Goal: Task Accomplishment & Management: Manage account settings

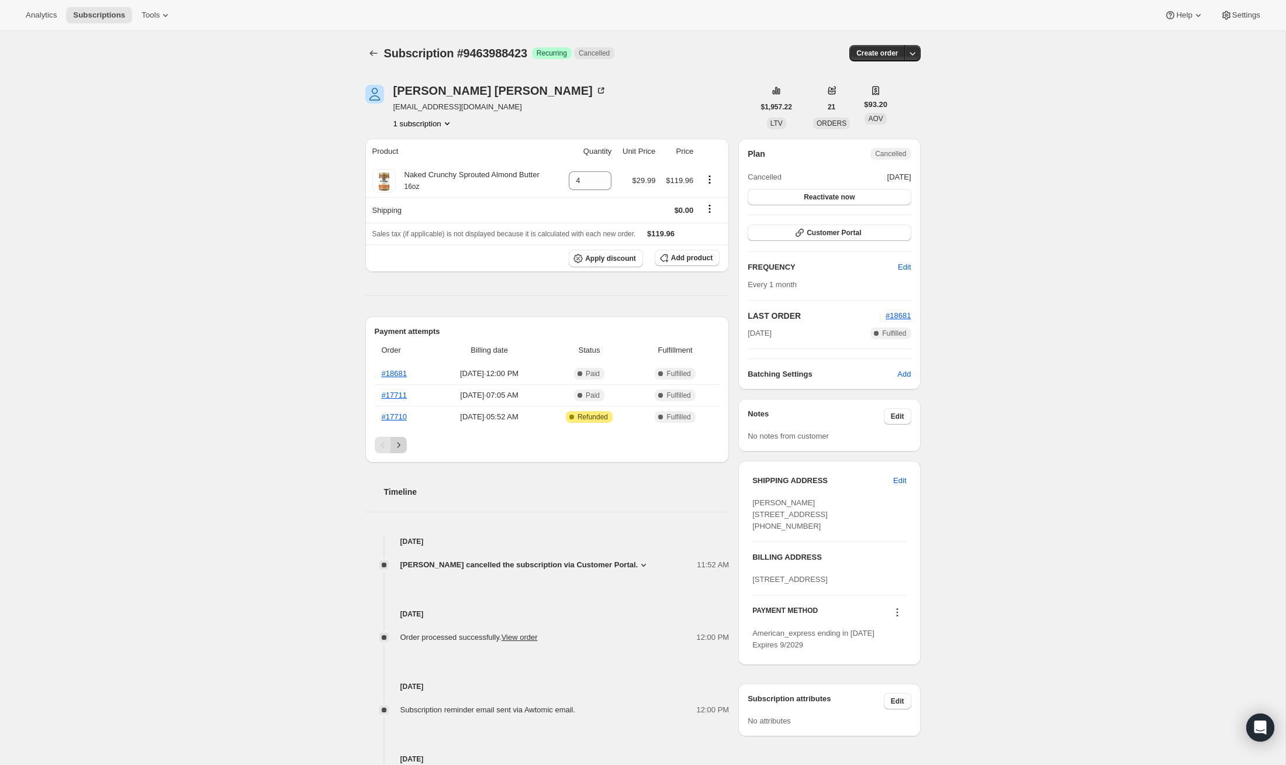
click at [403, 441] on icon "Next" at bounding box center [399, 445] width 12 height 12
click at [398, 414] on link "#14300" at bounding box center [394, 416] width 25 height 9
click at [381, 439] on icon "Previous" at bounding box center [383, 445] width 12 height 12
click at [393, 393] on link "#17711" at bounding box center [394, 394] width 25 height 9
click at [395, 369] on link "#18681" at bounding box center [394, 373] width 25 height 9
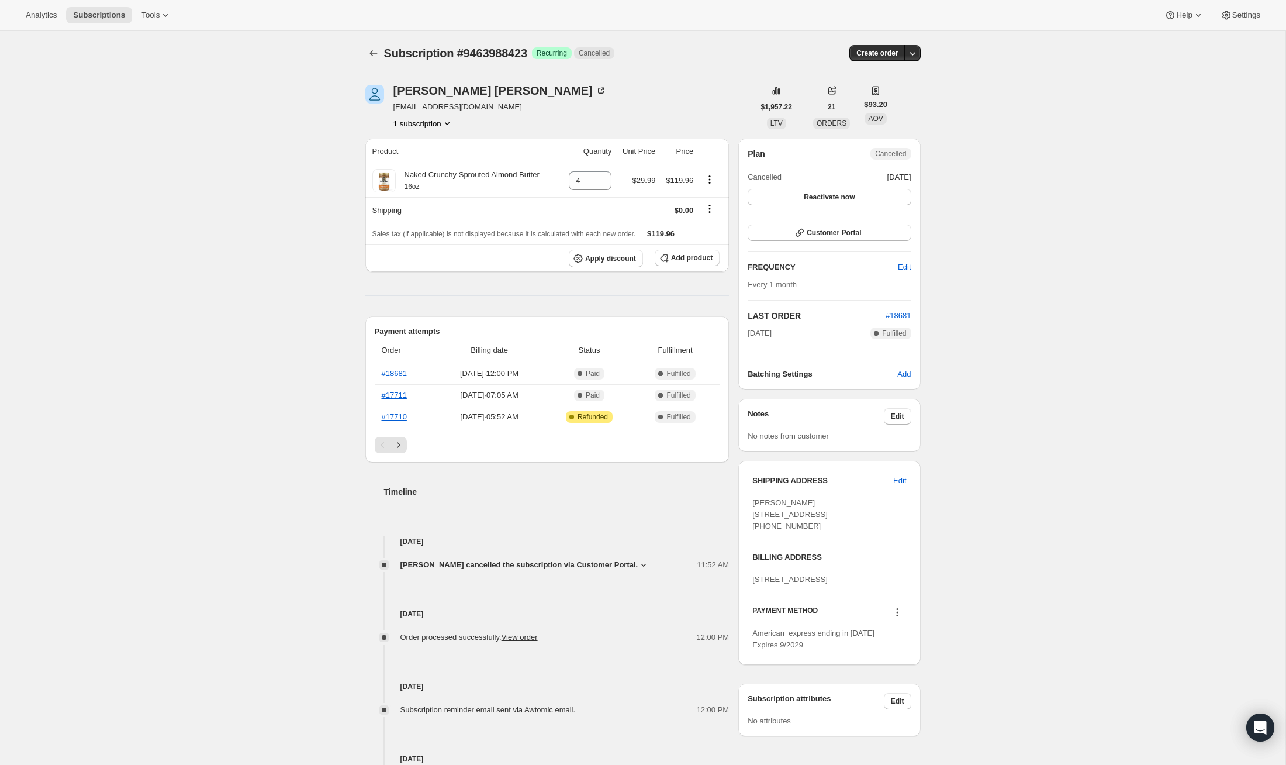
click at [439, 125] on button "1 subscription" at bounding box center [423, 123] width 60 height 12
click at [289, 142] on div "Subscription #9463988423. This page is ready Subscription #9463988423 Success R…" at bounding box center [642, 623] width 1285 height 1184
click at [620, 262] on span "Apply discount" at bounding box center [610, 258] width 51 height 9
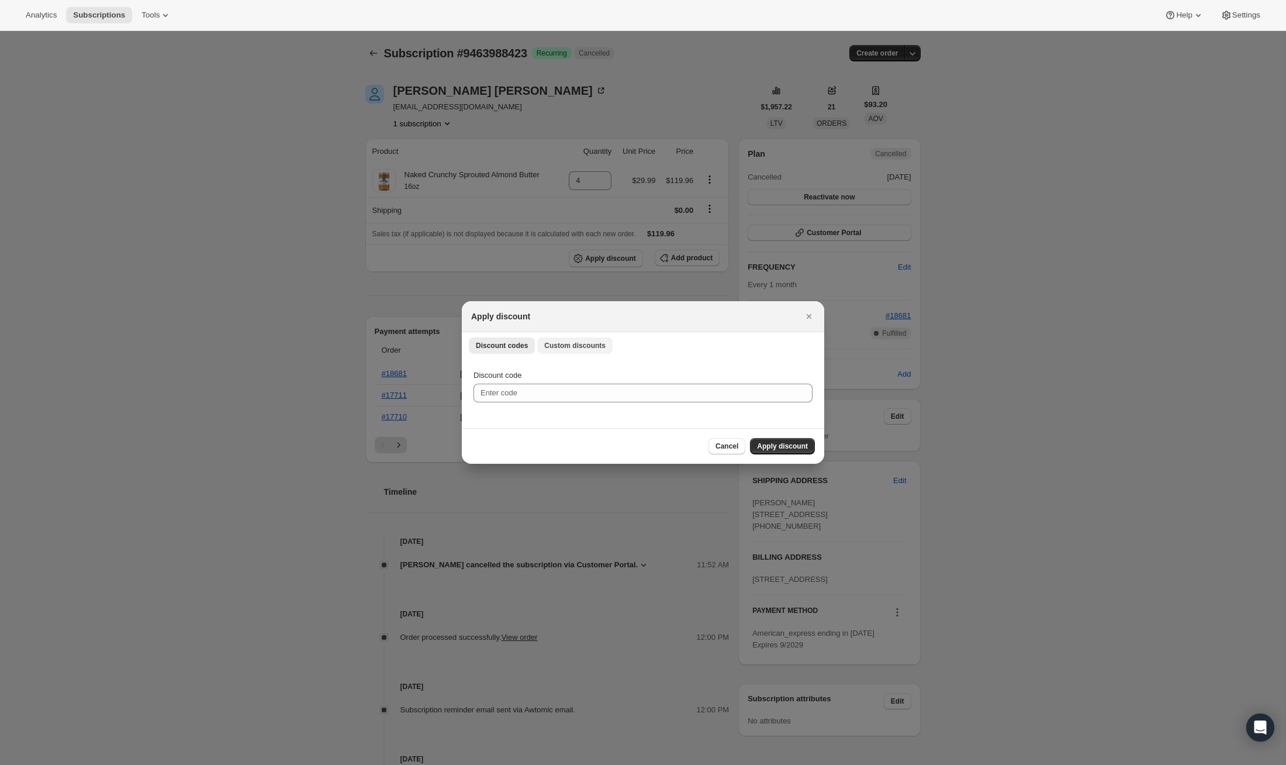
click at [567, 345] on span "Custom discounts" at bounding box center [574, 345] width 61 height 9
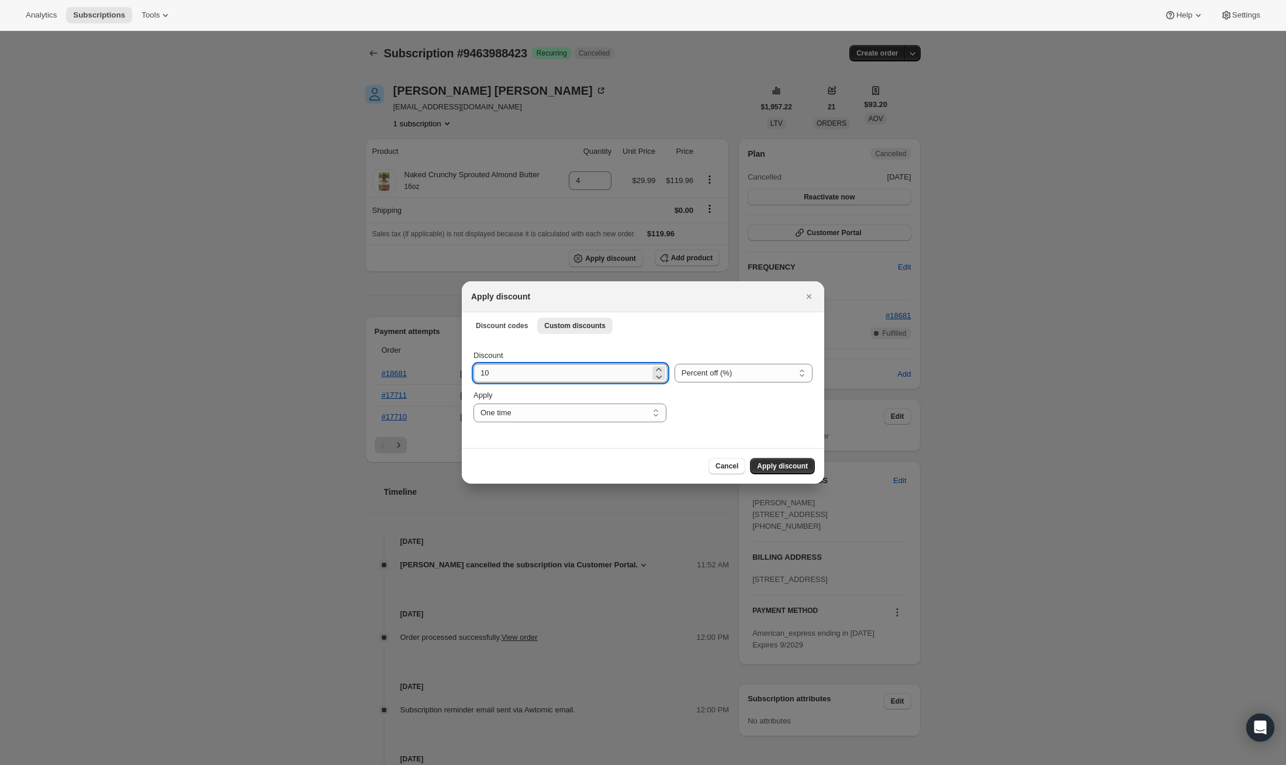
click at [516, 372] on input "10" at bounding box center [561, 373] width 177 height 19
type input "15"
click at [643, 418] on select "One time Specify instances... Indefinitely" at bounding box center [569, 412] width 193 height 19
select select "indefinitely"
click at [473, 403] on select "One time Specify instances... Indefinitely" at bounding box center [569, 412] width 193 height 19
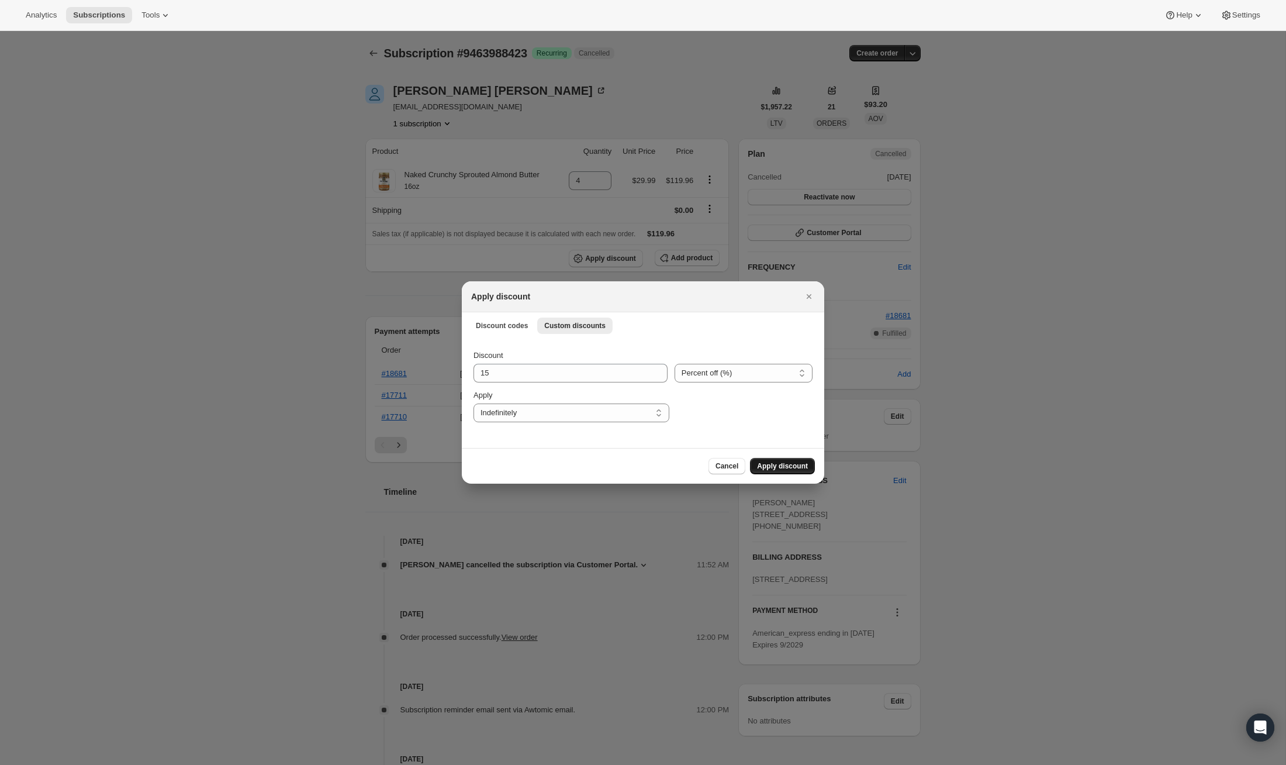
click at [793, 464] on span "Apply discount" at bounding box center [782, 465] width 51 height 9
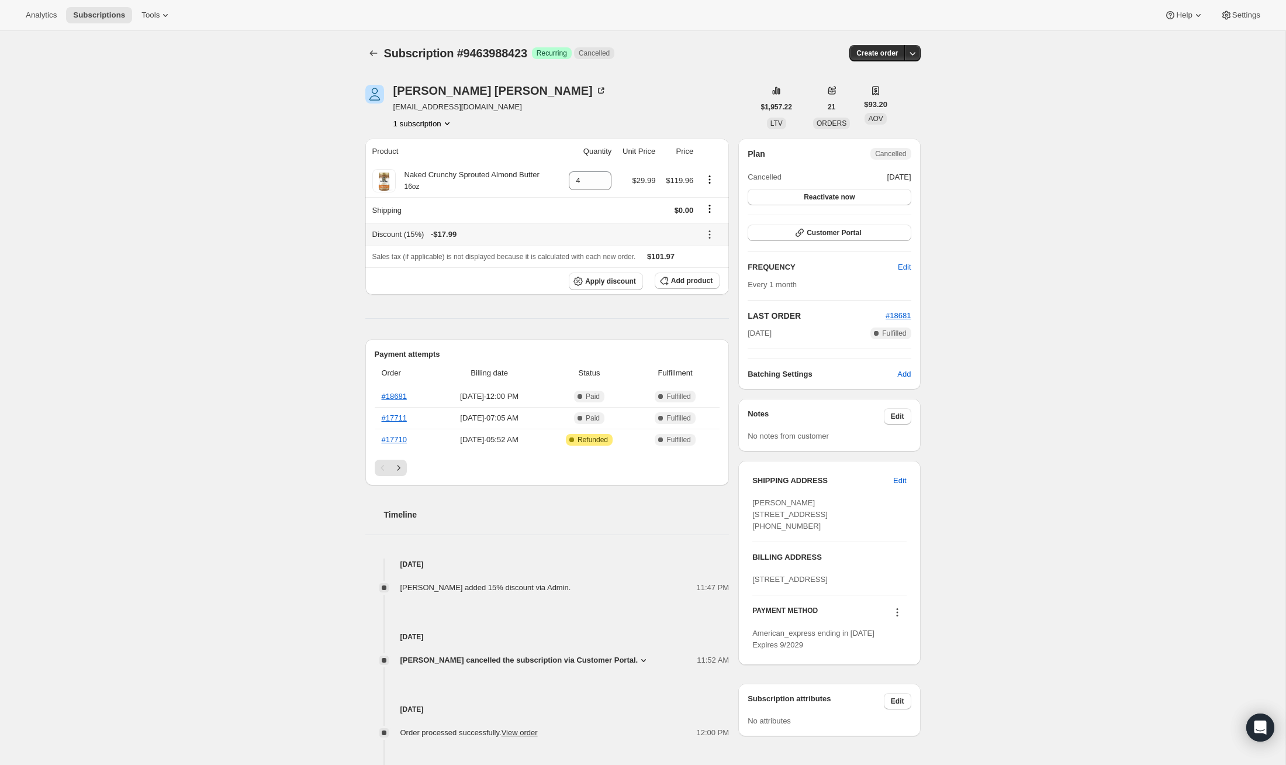
click at [709, 234] on icon at bounding box center [710, 235] width 12 height 12
click at [709, 277] on span "Remove" at bounding box center [712, 275] width 28 height 9
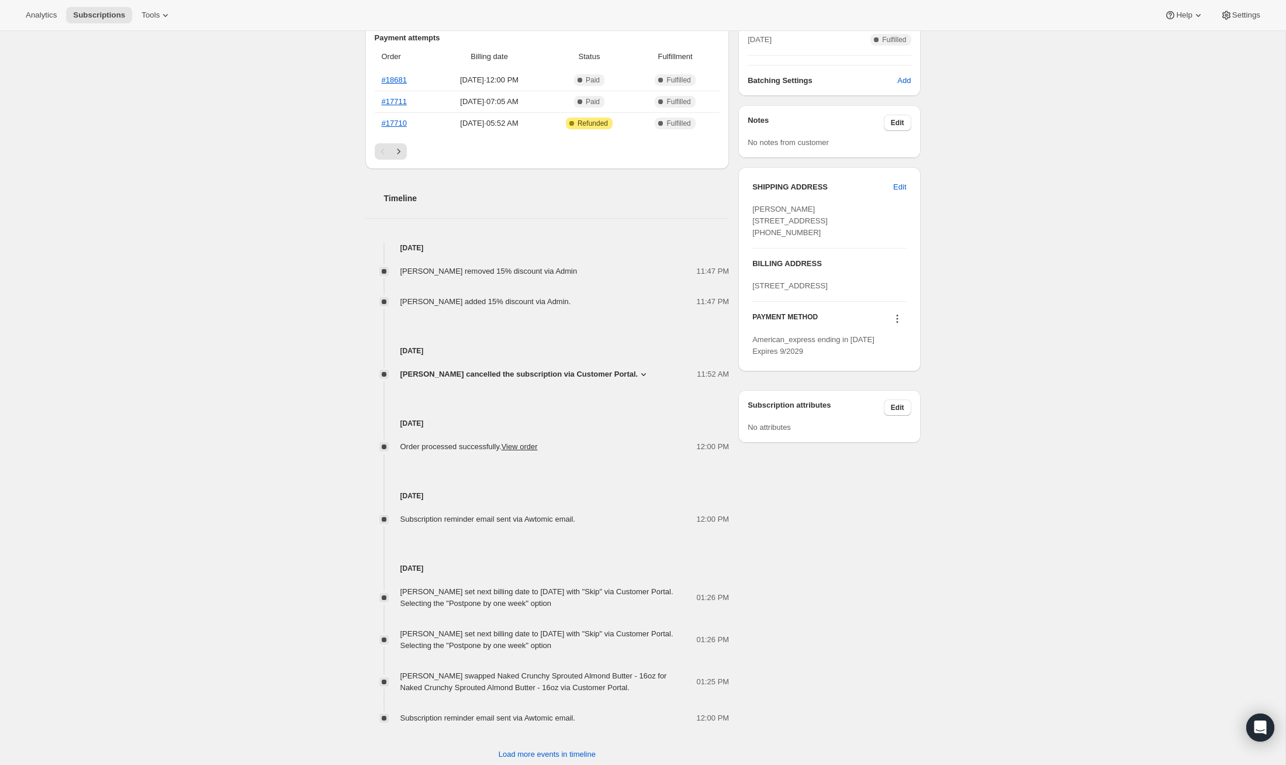
scroll to position [295, 0]
click at [638, 369] on icon at bounding box center [644, 372] width 12 height 12
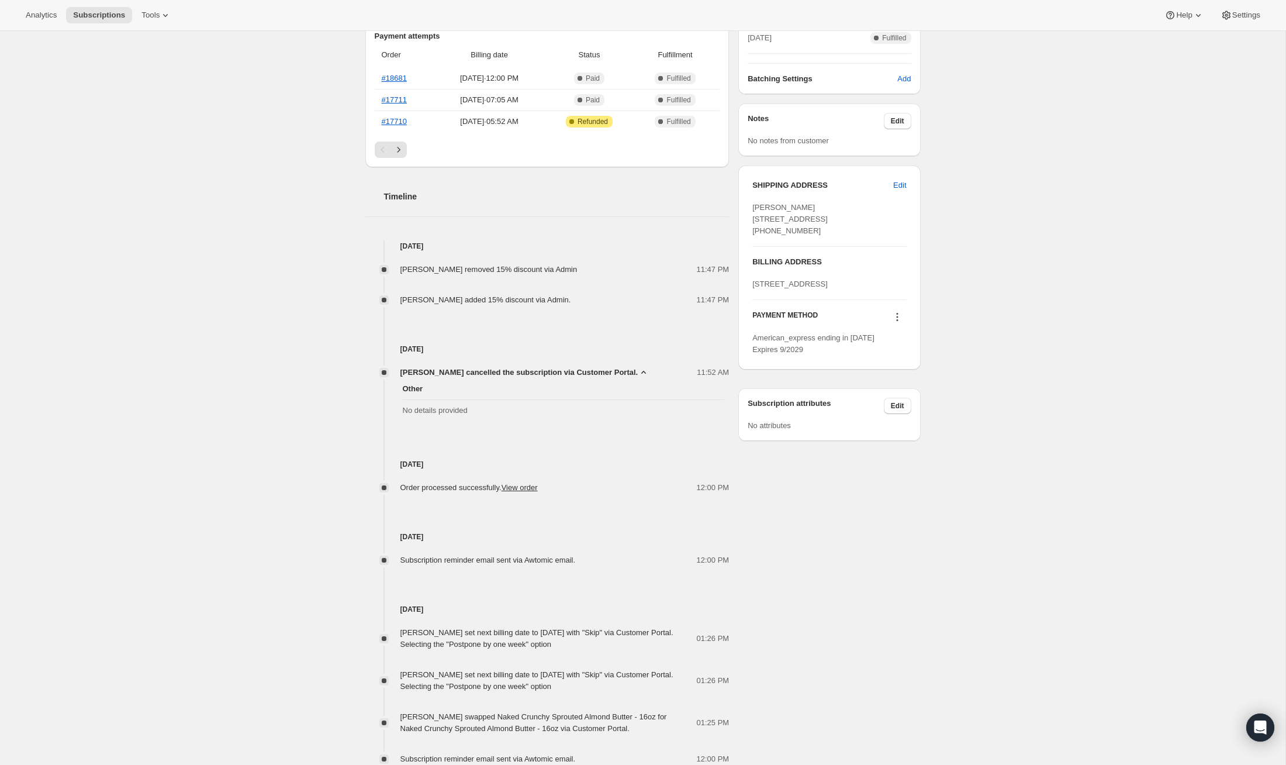
click at [638, 369] on icon at bounding box center [644, 372] width 12 height 12
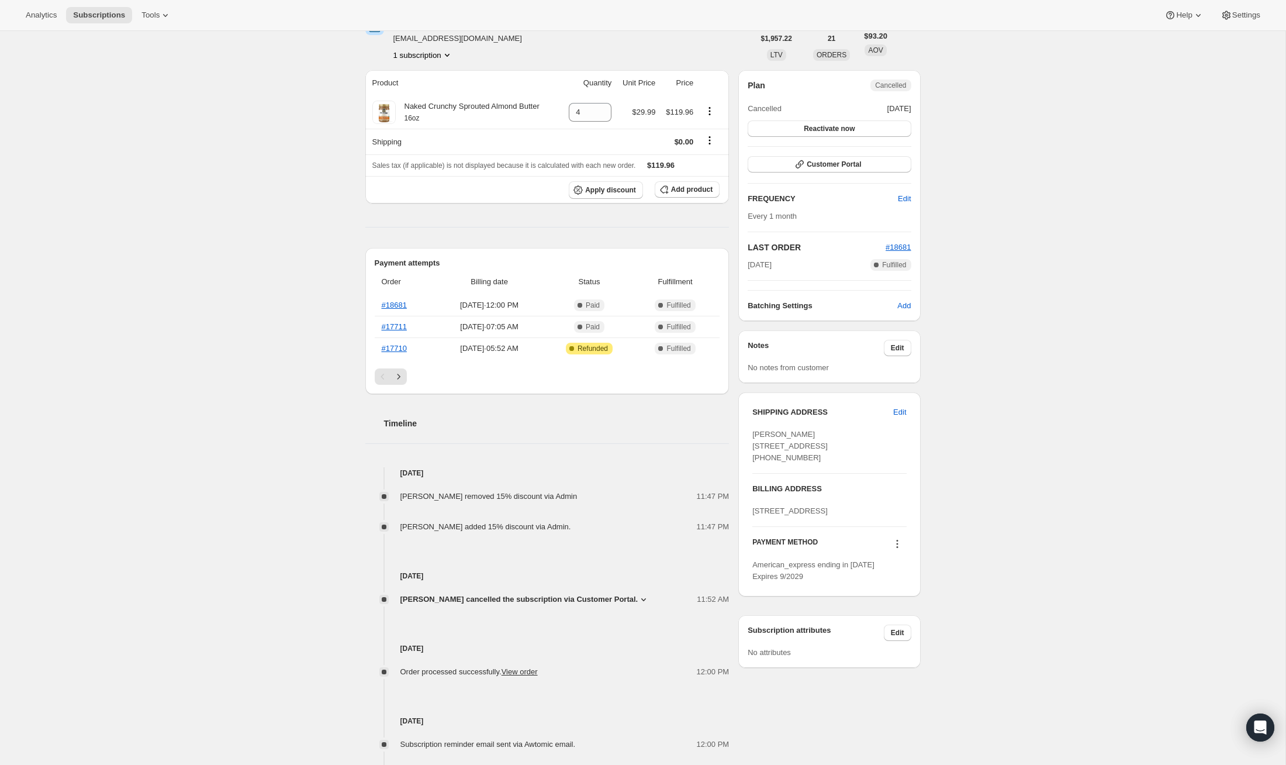
scroll to position [4, 0]
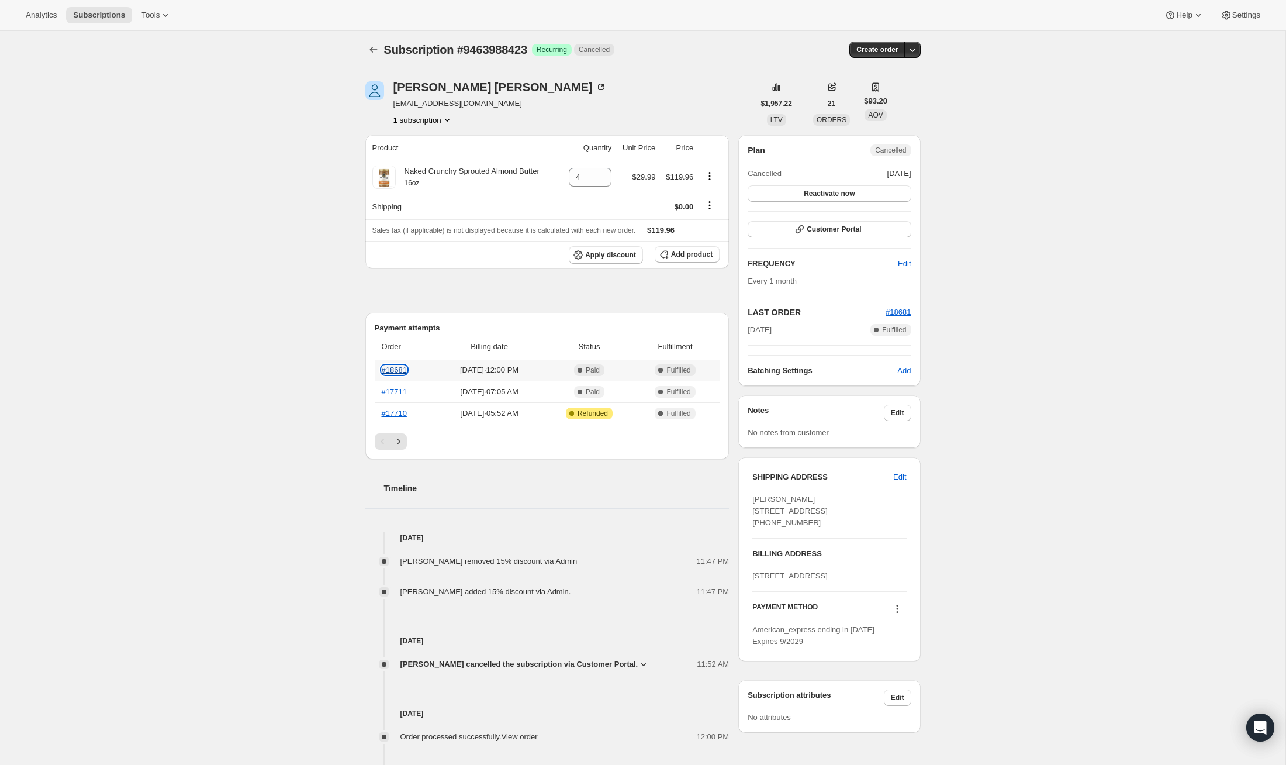
click at [392, 367] on link "#18681" at bounding box center [394, 369] width 25 height 9
click at [395, 365] on link "#18681" at bounding box center [394, 369] width 25 height 9
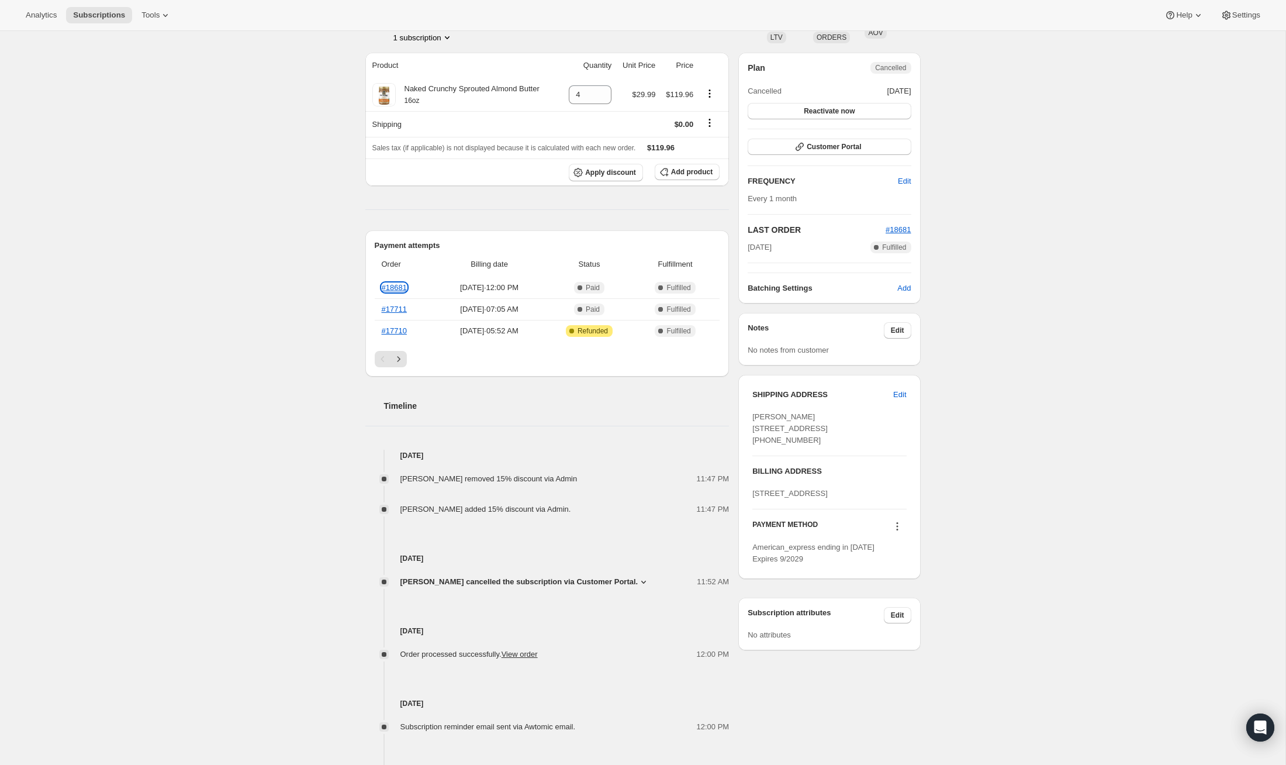
scroll to position [0, 0]
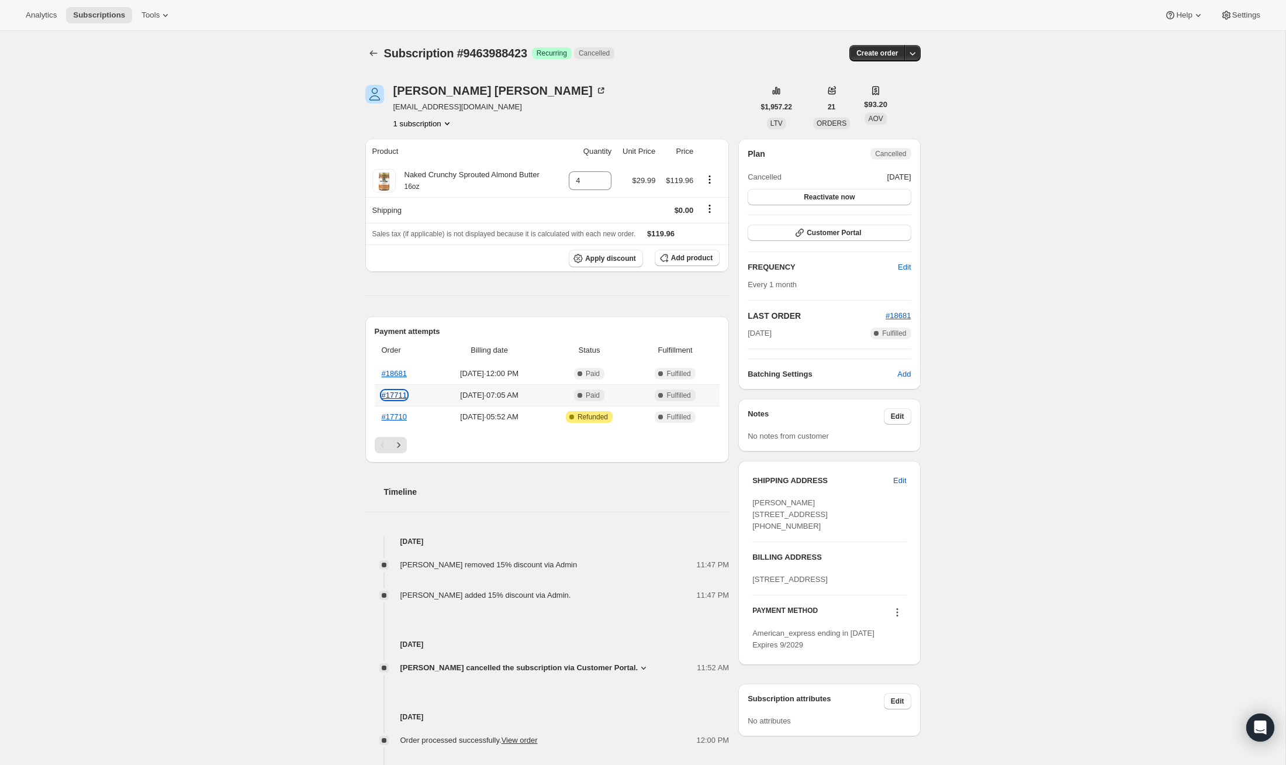
click at [389, 393] on link "#17711" at bounding box center [394, 394] width 25 height 9
click at [400, 372] on link "#18681" at bounding box center [394, 373] width 25 height 9
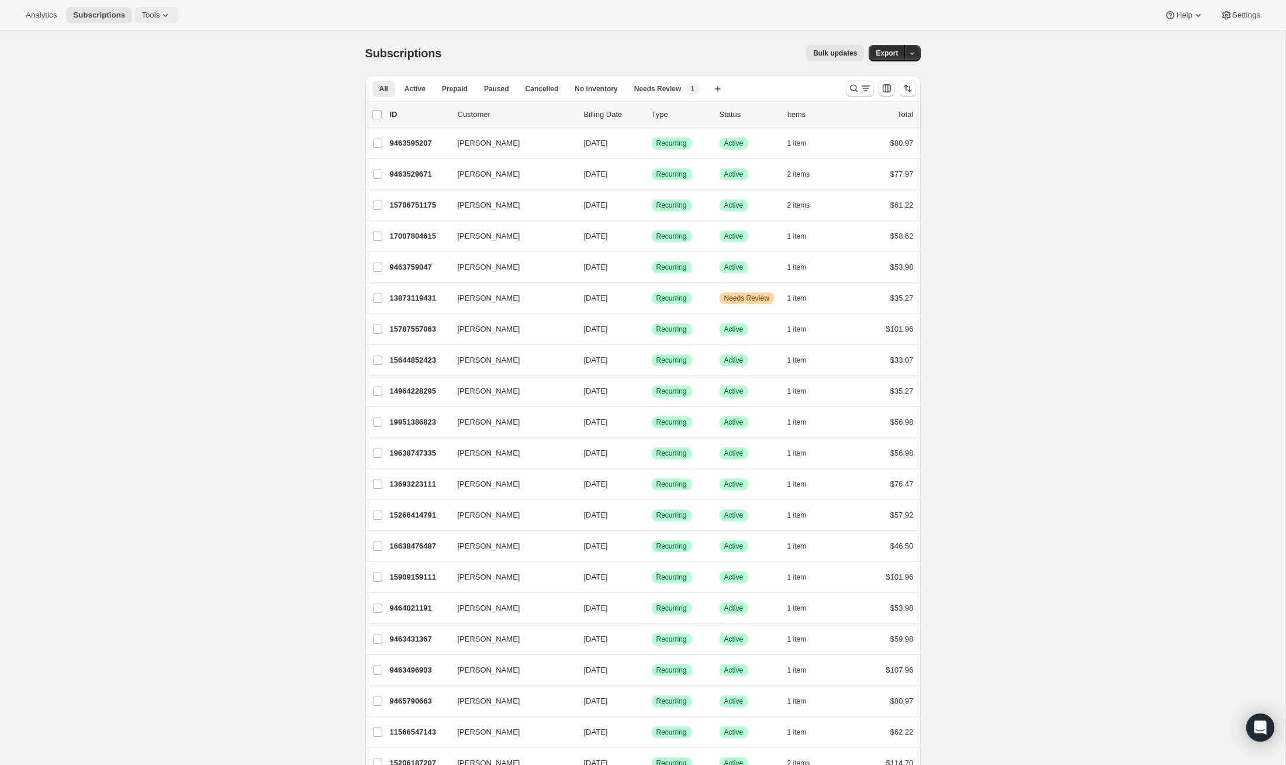
click at [154, 12] on span "Tools" at bounding box center [150, 15] width 18 height 9
click at [154, 32] on button "Subscription Plans" at bounding box center [157, 39] width 126 height 19
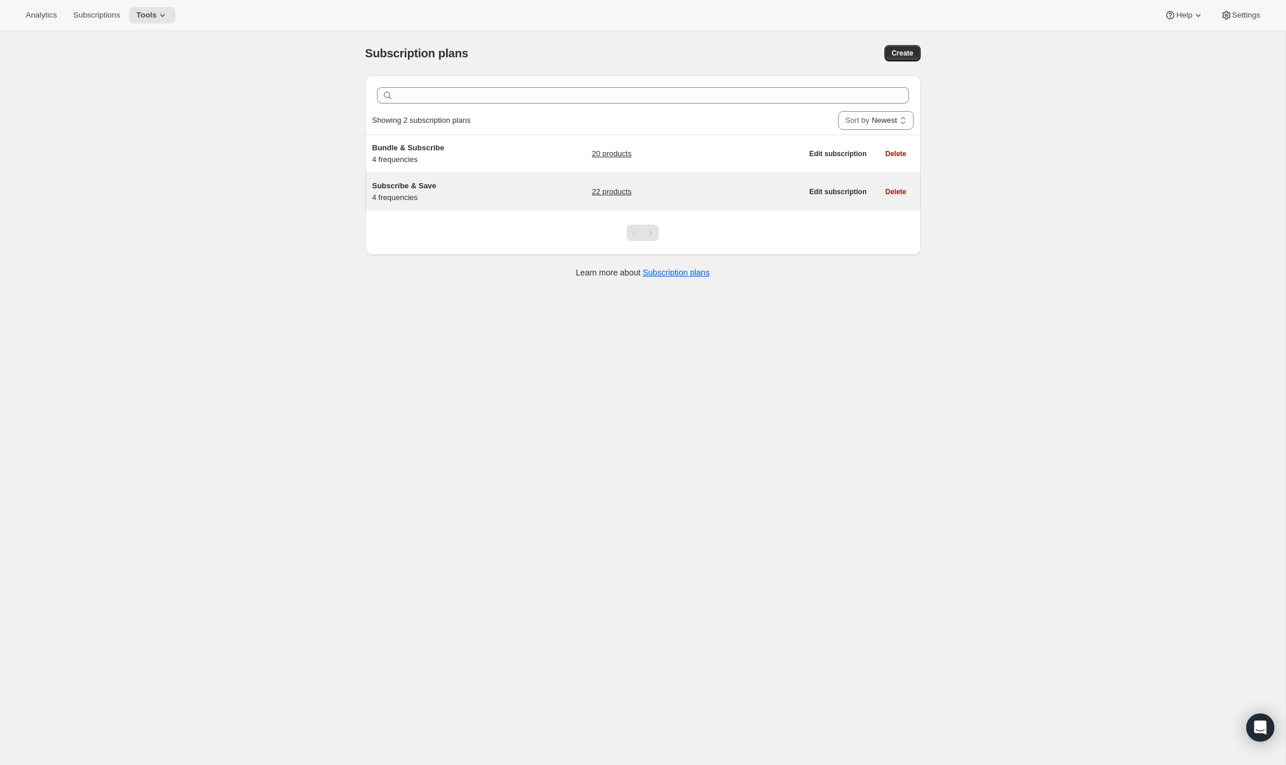
click at [435, 188] on span "Subscribe & Save" at bounding box center [404, 185] width 64 height 9
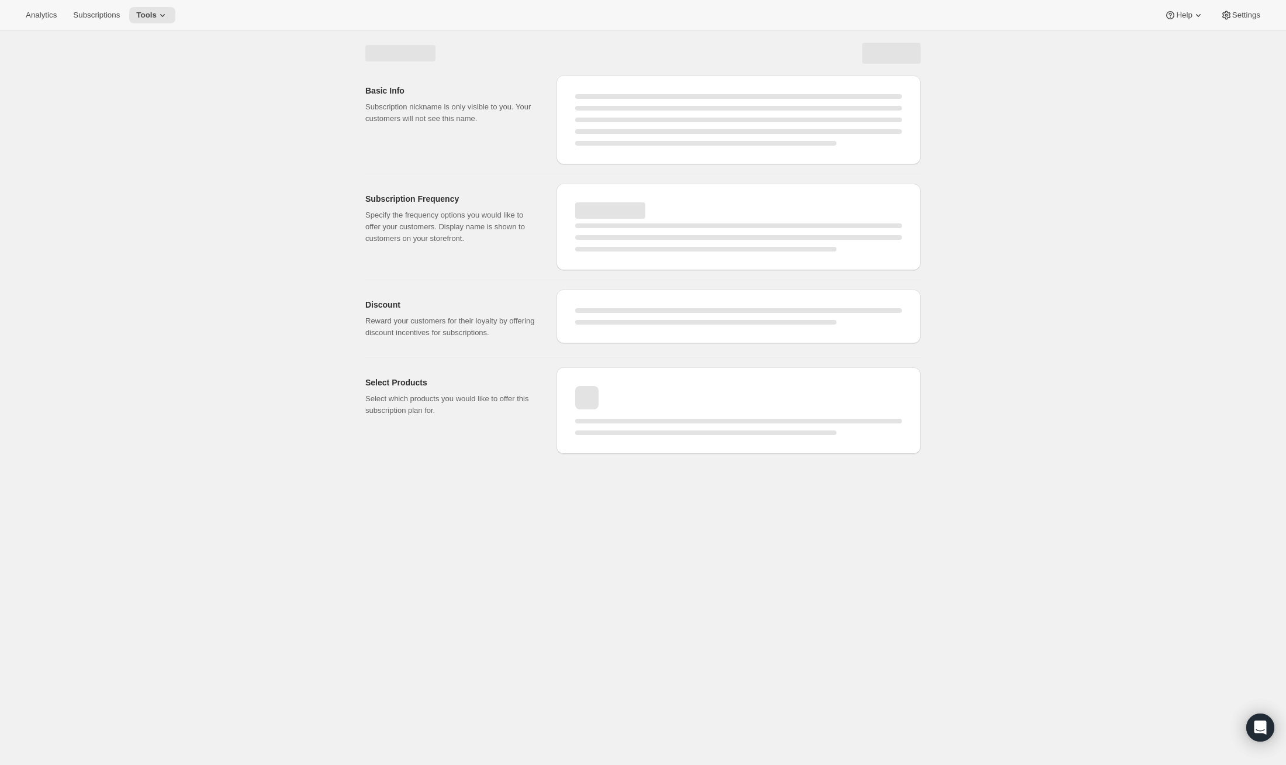
select select "WEEK"
select select "MONTH"
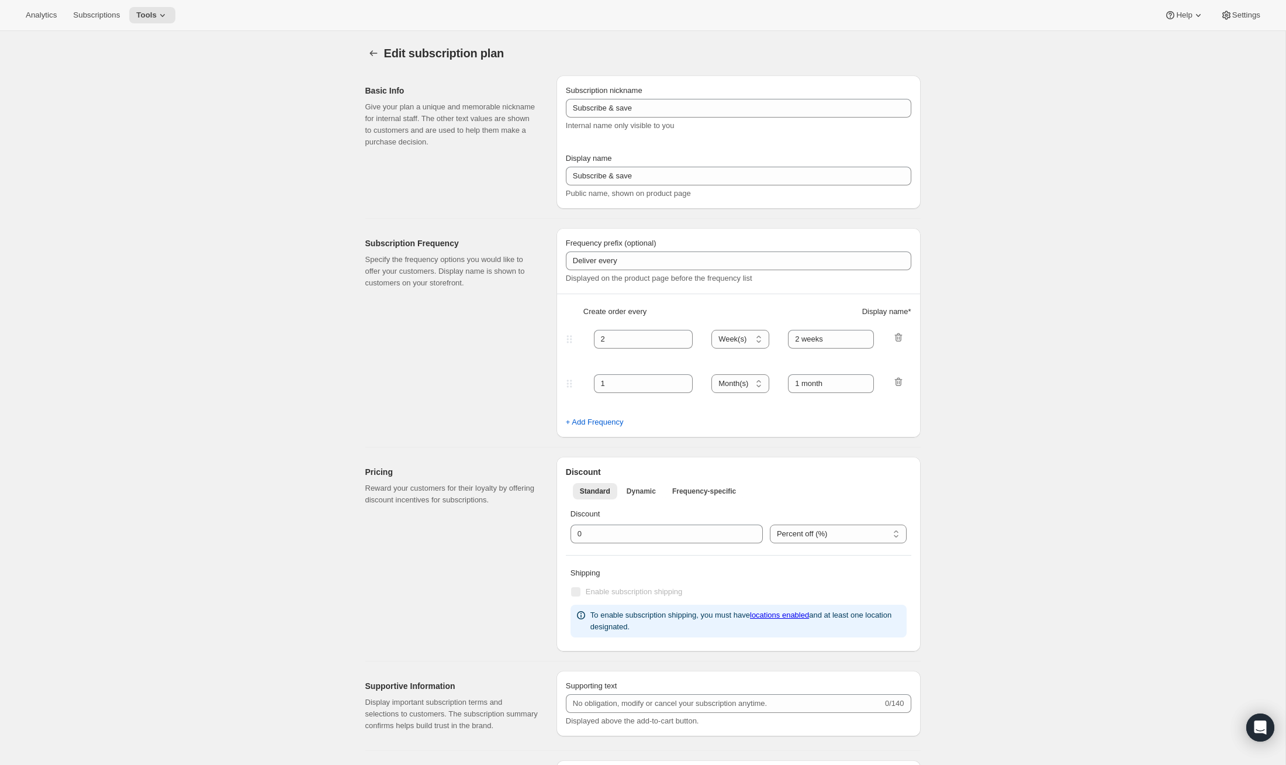
type input "Subscribe & Save"
type input "15"
select select "WEEK"
select select "MONTH"
